Goal: Check status: Check status

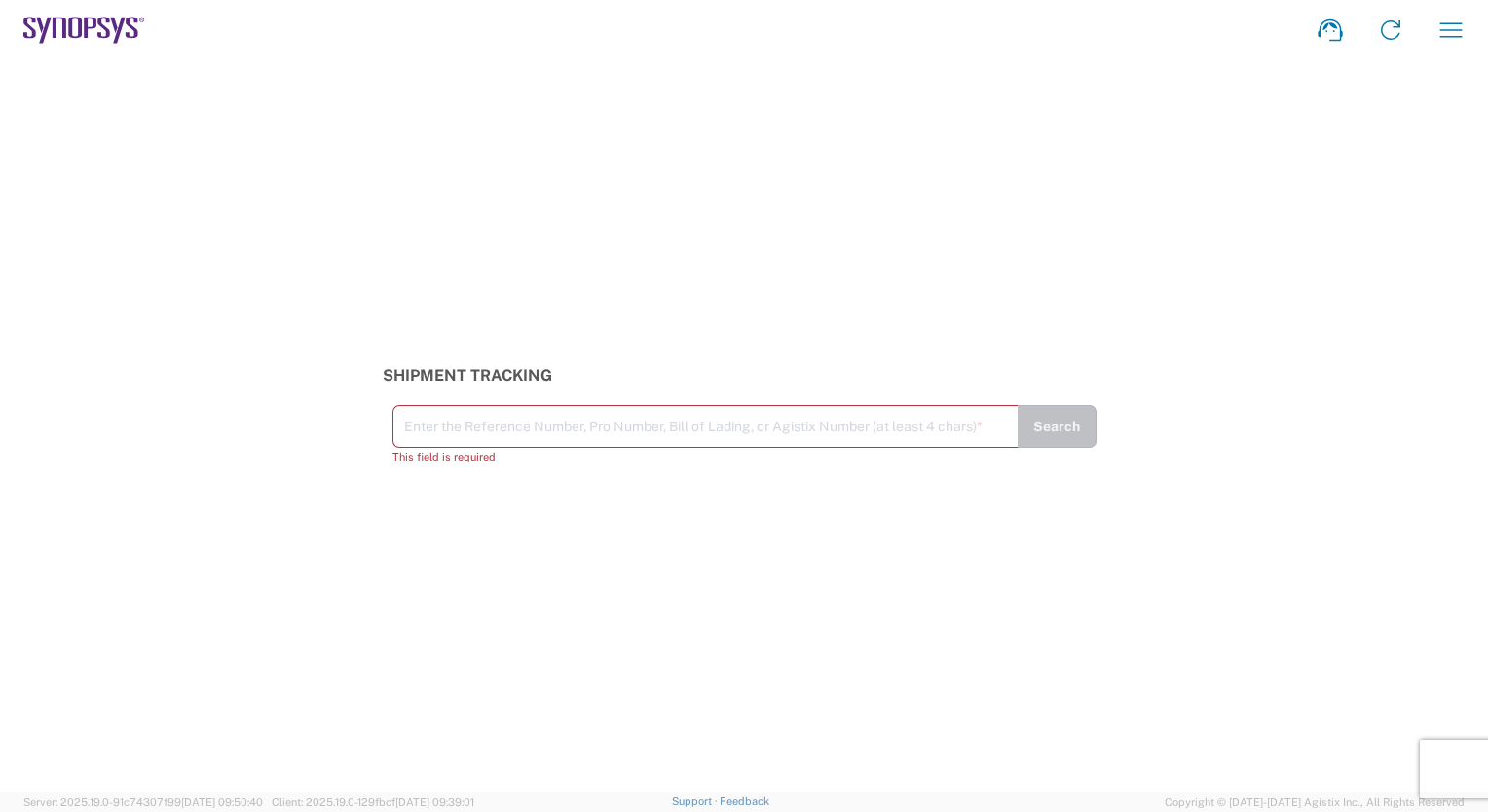
click at [45, 189] on div "Shipment Tracking Enter the Reference Number, Pro Number, Bill of Lading, or Ag…" at bounding box center [744, 425] width 1488 height 731
click at [277, 477] on div "Shipment Tracking Enter the Reference Number, Pro Number, Bill of Lading, or Ag…" at bounding box center [744, 425] width 1488 height 731
click at [1449, 33] on icon "button" at bounding box center [1452, 30] width 31 height 31
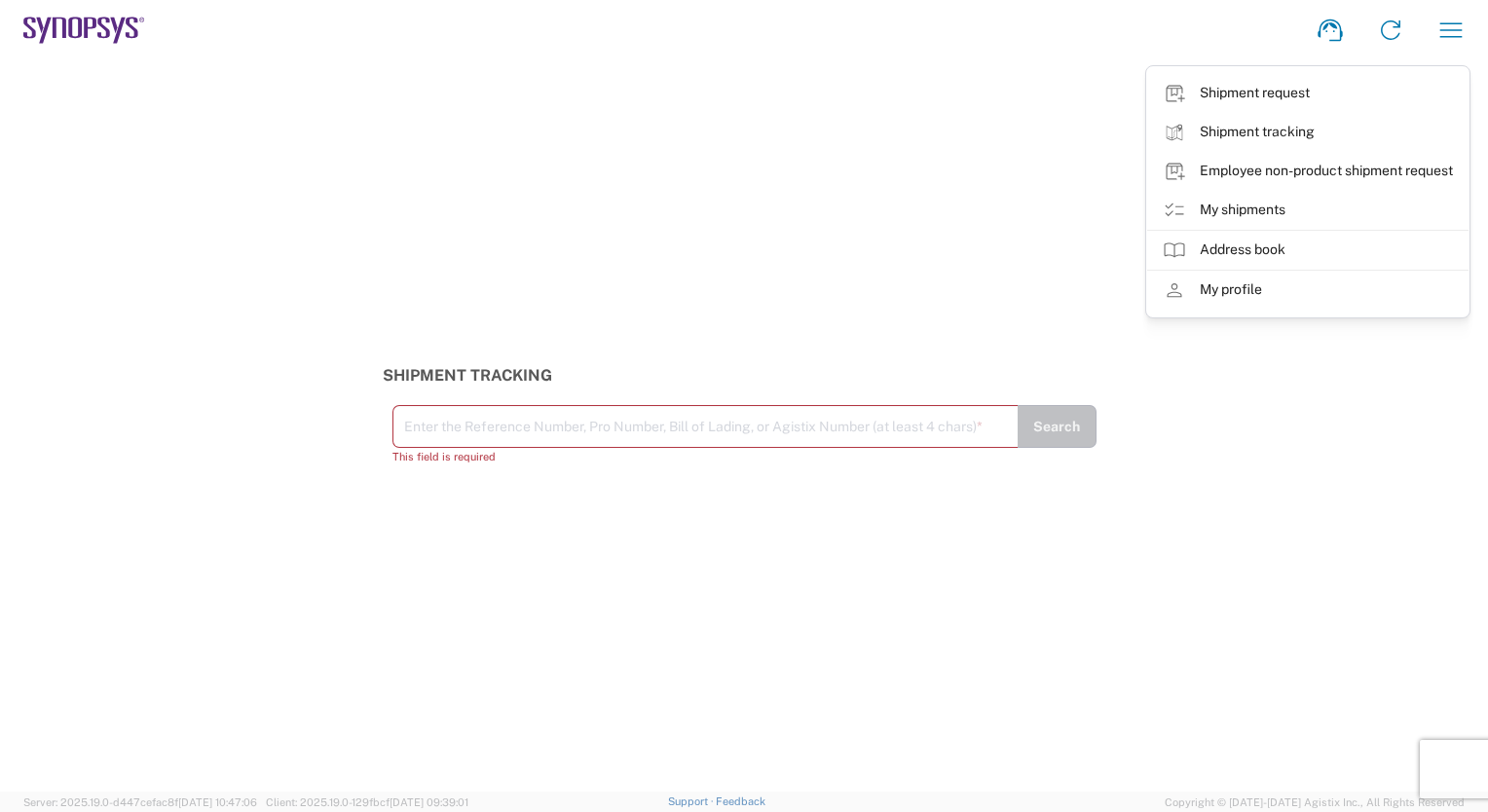
click at [581, 570] on div "Shipment Tracking Enter the Reference Number, Pro Number, Bill of Lading, or Ag…" at bounding box center [744, 425] width 1488 height 731
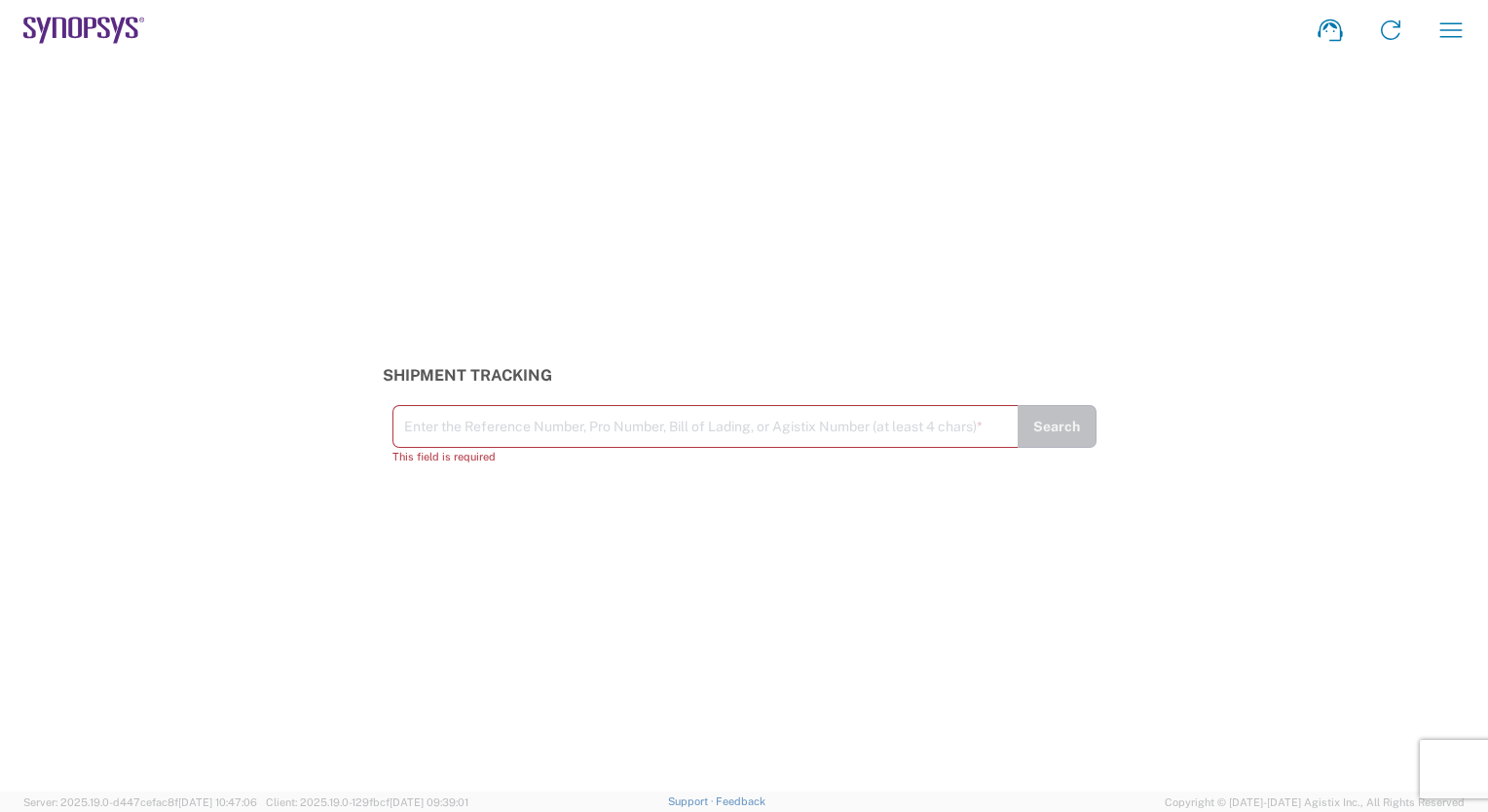
click at [697, 442] on input "text" at bounding box center [706, 424] width 603 height 34
